Goal: Task Accomplishment & Management: Manage account settings

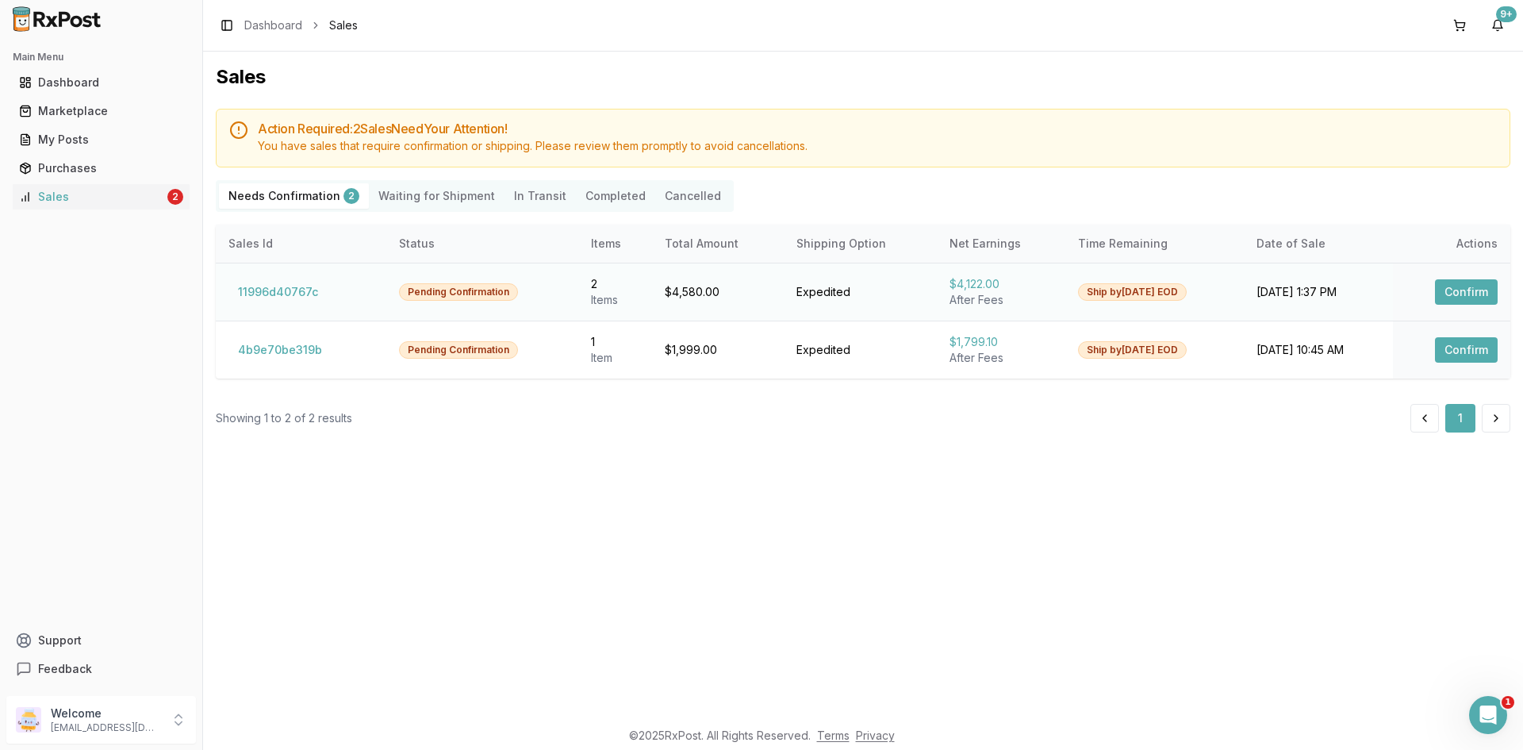
click at [1480, 290] on button "Confirm" at bounding box center [1466, 291] width 63 height 25
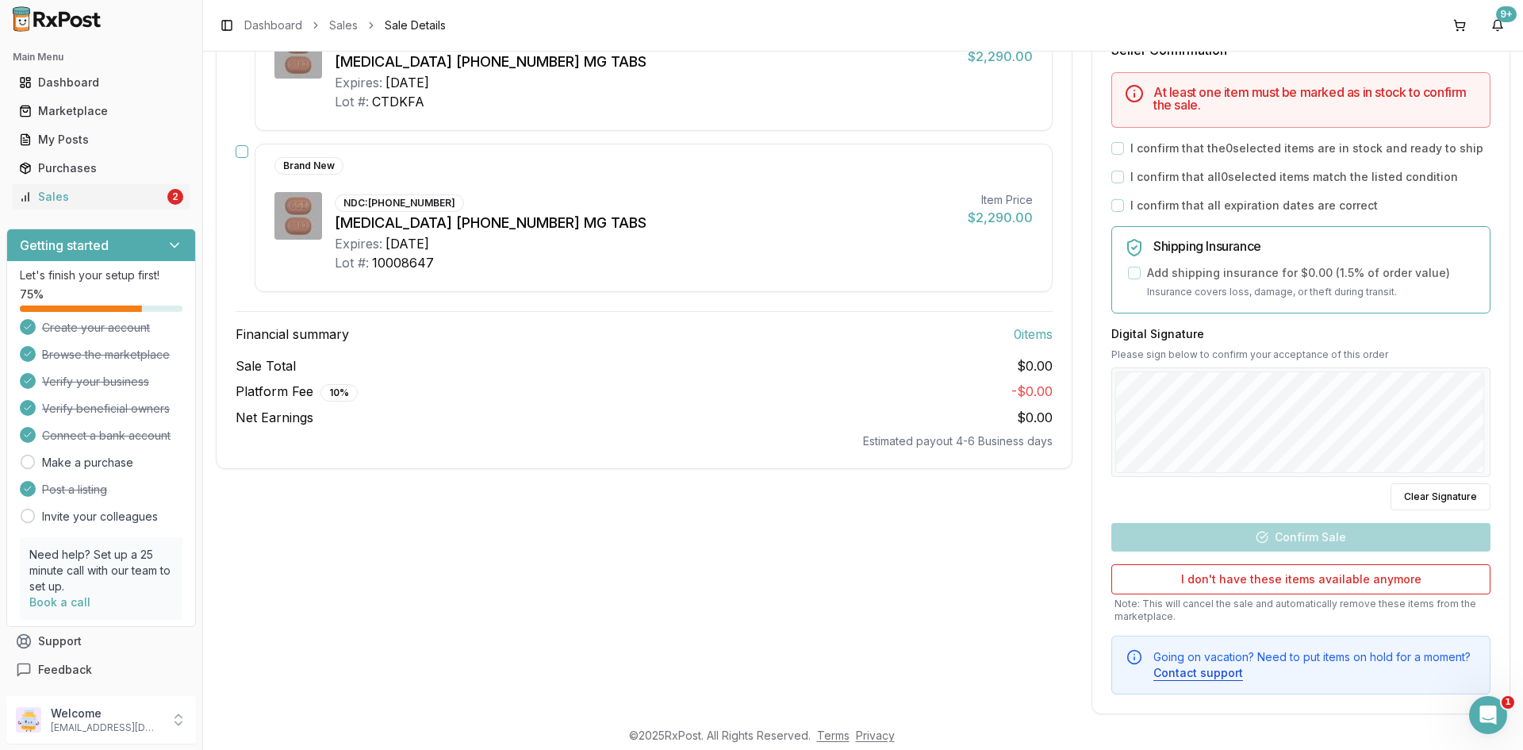
scroll to position [79, 0]
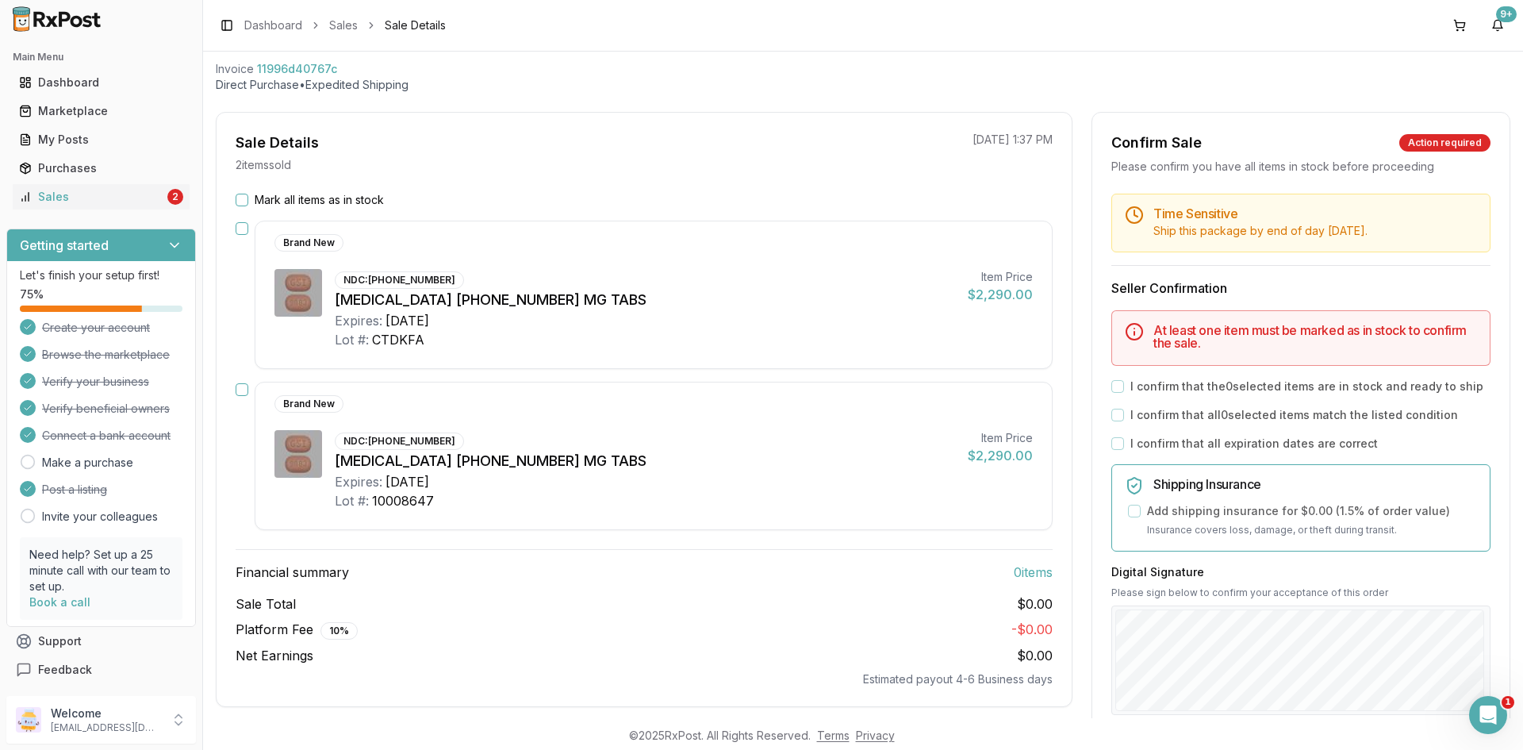
click at [247, 232] on button "button" at bounding box center [242, 228] width 13 height 13
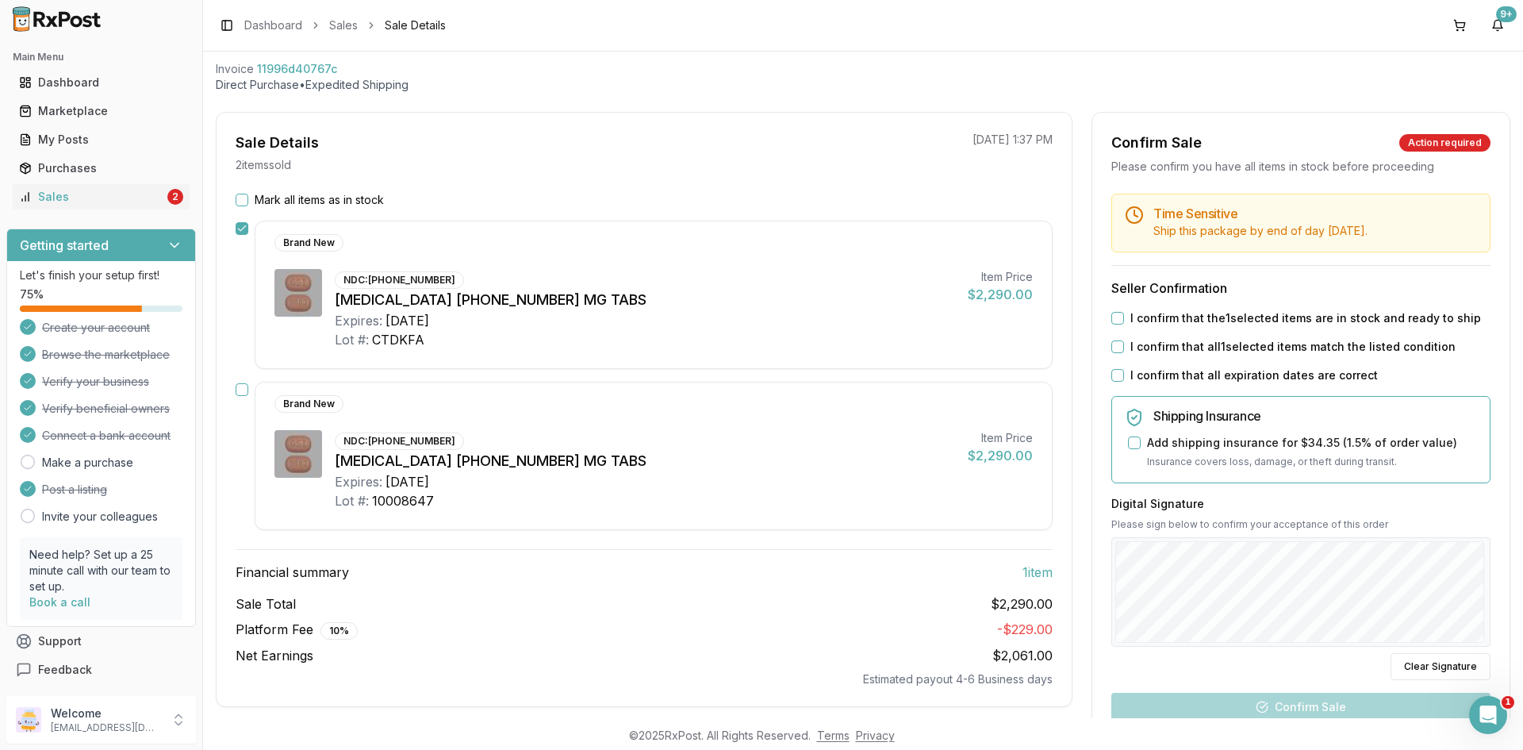
click at [243, 387] on button "button" at bounding box center [242, 389] width 13 height 13
click at [128, 194] on div "Sales" at bounding box center [91, 197] width 145 height 16
